Goal: Transaction & Acquisition: Subscribe to service/newsletter

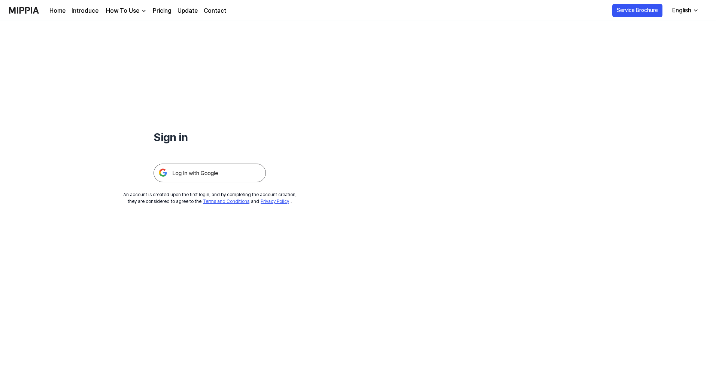
click at [203, 171] on img at bounding box center [209, 173] width 112 height 19
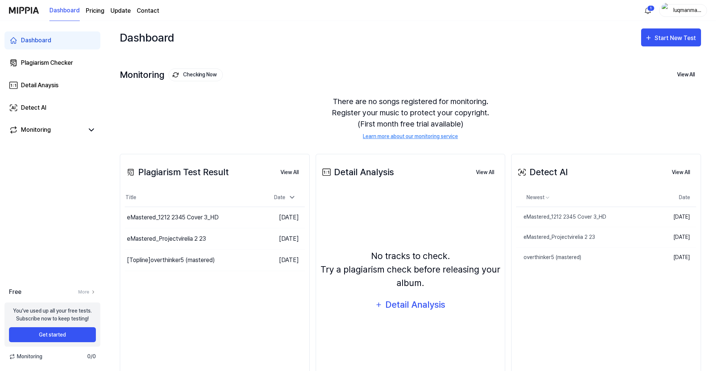
click at [183, 169] on div "Plagiarism Test Result" at bounding box center [177, 171] width 104 height 13
click at [59, 64] on div "Plagiarism Checker" at bounding box center [47, 62] width 52 height 9
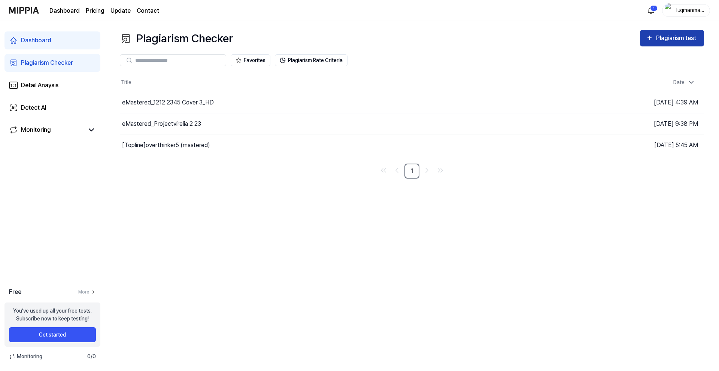
click at [675, 37] on div "Plagiarism test" at bounding box center [677, 38] width 42 height 10
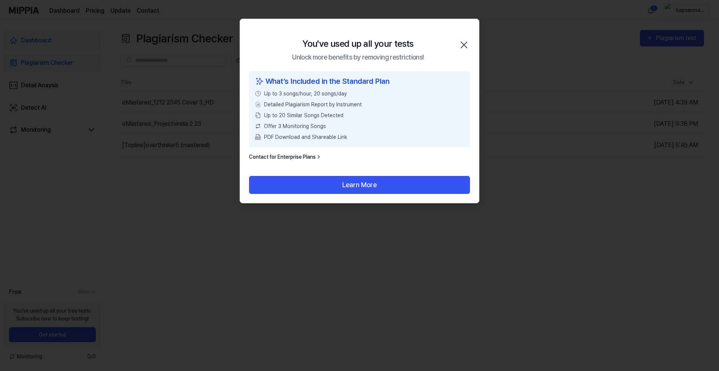
click at [466, 45] on icon "button" at bounding box center [464, 45] width 12 height 12
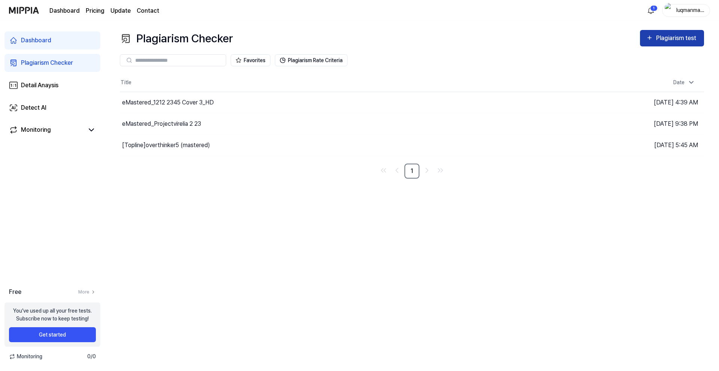
click at [673, 39] on div "Plagiarism test" at bounding box center [677, 38] width 42 height 10
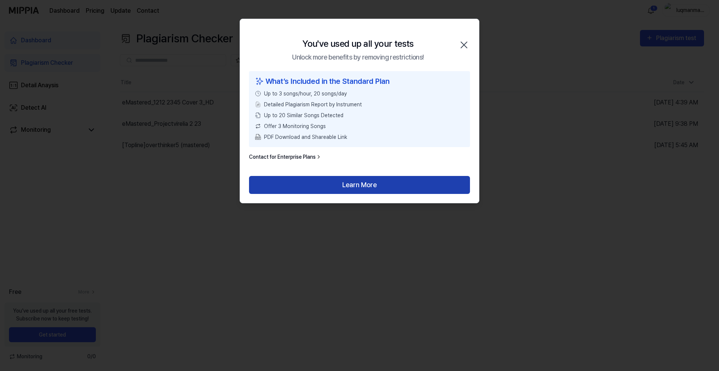
click at [381, 179] on button "Learn More" at bounding box center [359, 185] width 221 height 18
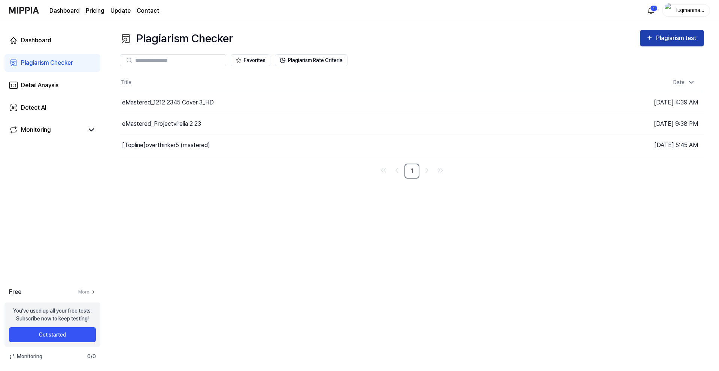
click at [666, 40] on div "Plagiarism test" at bounding box center [677, 38] width 42 height 10
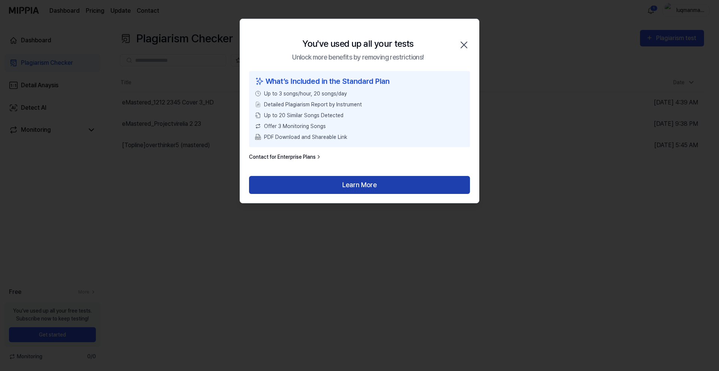
click at [390, 188] on button "Learn More" at bounding box center [359, 185] width 221 height 18
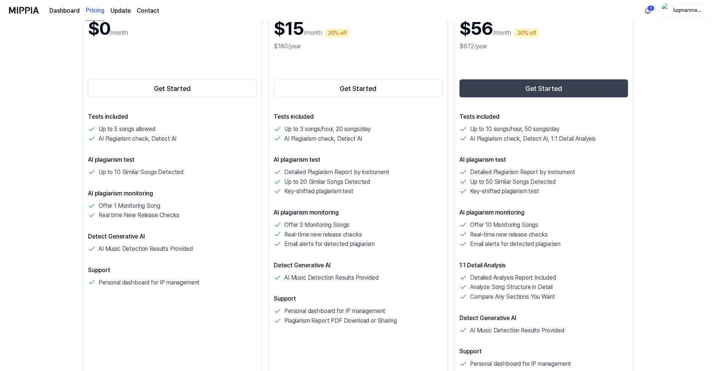
scroll to position [75, 0]
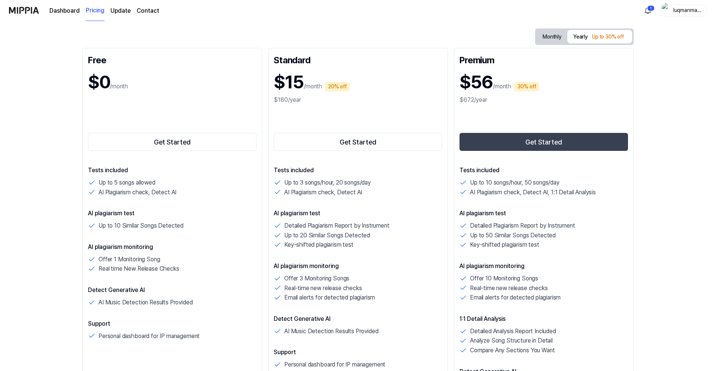
click at [555, 39] on button "Monthly" at bounding box center [551, 37] width 31 height 14
